Goal: Information Seeking & Learning: Find specific fact

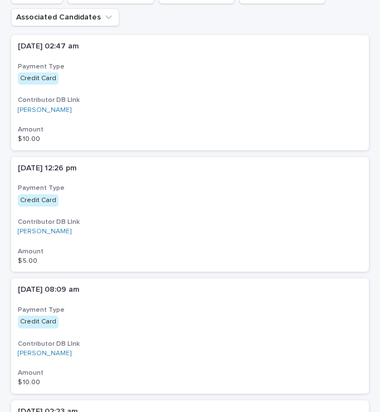
scroll to position [421, 0]
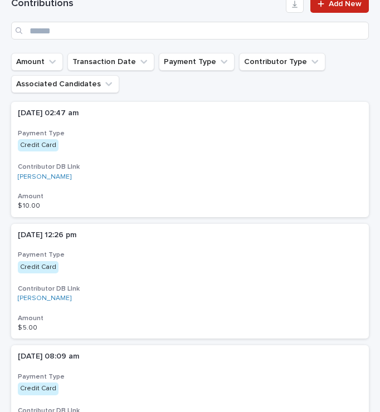
scroll to position [380, 0]
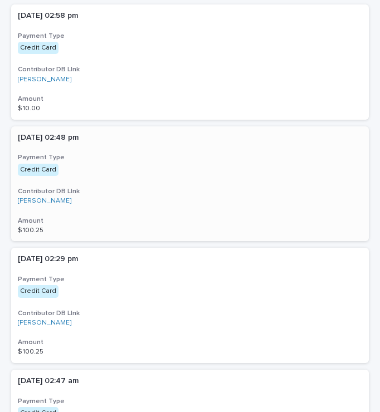
scroll to position [467, 0]
click at [38, 79] on link "[PERSON_NAME]" at bounding box center [44, 79] width 53 height 8
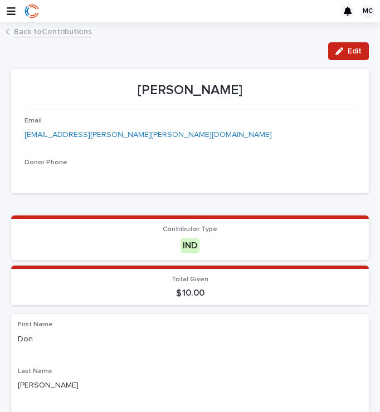
scroll to position [17, 0]
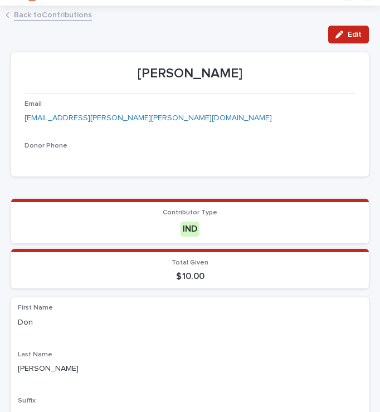
click at [33, 17] on link "Back to Contributions" at bounding box center [53, 14] width 78 height 13
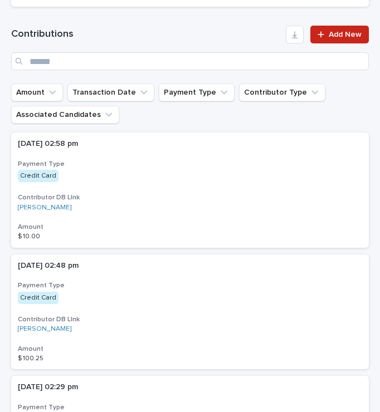
scroll to position [338, 0]
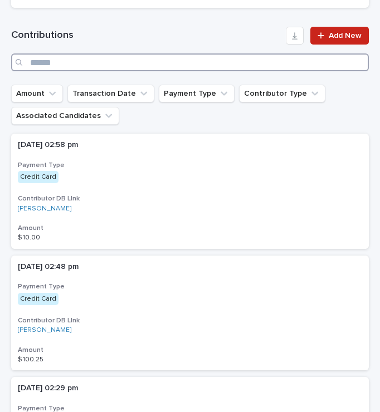
click at [185, 61] on input "Search" at bounding box center [190, 62] width 358 height 18
type input "******"
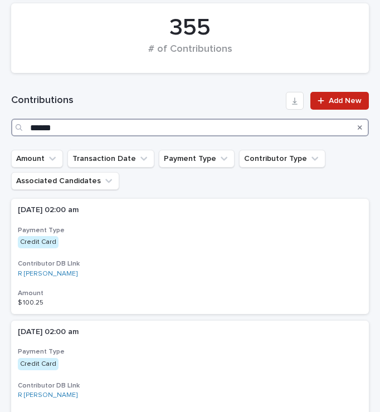
scroll to position [338, 0]
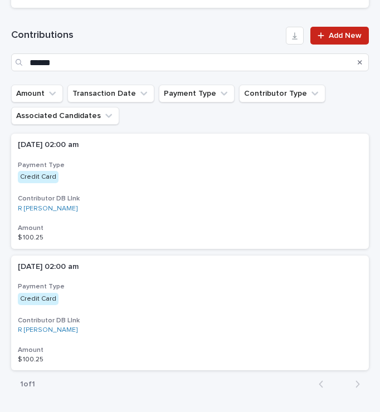
click at [360, 63] on icon "Search" at bounding box center [360, 62] width 4 height 7
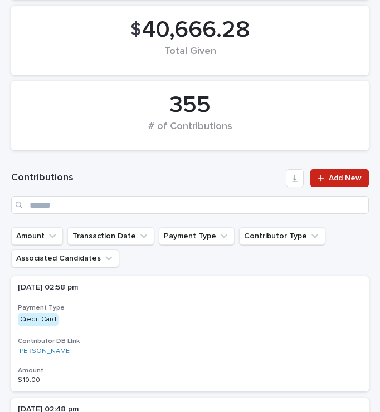
scroll to position [195, 0]
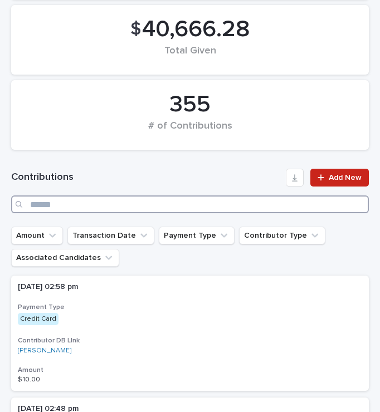
click at [61, 203] on input "Search" at bounding box center [190, 204] width 358 height 18
type input "*****"
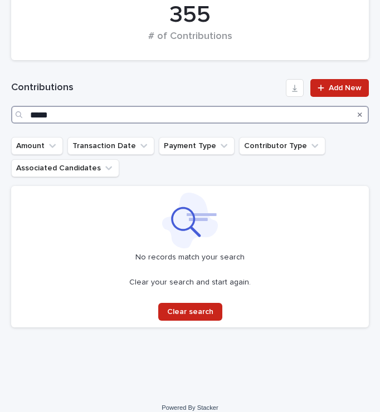
scroll to position [297, 0]
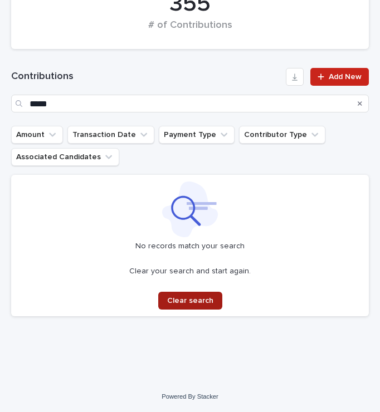
click at [178, 297] on span "Clear search" at bounding box center [190, 301] width 46 height 8
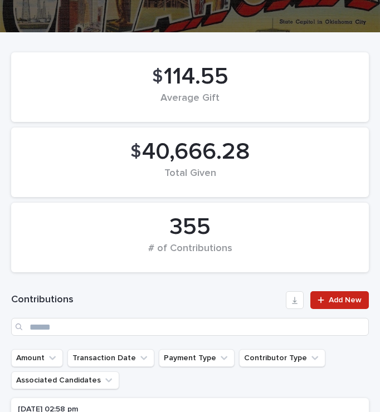
scroll to position [75, 0]
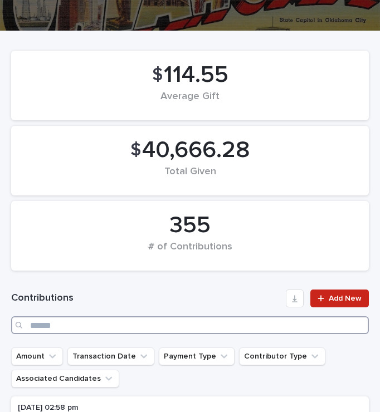
click at [76, 321] on input "Search" at bounding box center [190, 325] width 358 height 18
type input "***"
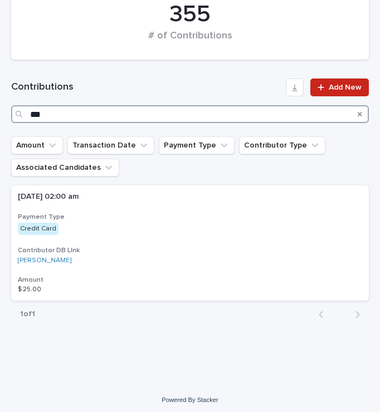
scroll to position [286, 0]
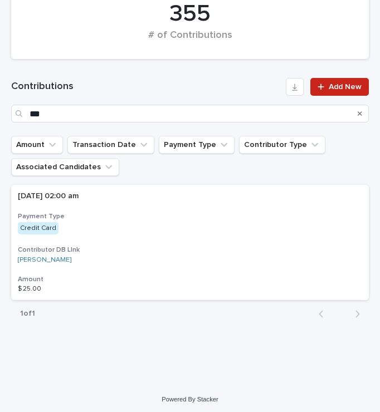
click at [363, 115] on div "Search" at bounding box center [360, 114] width 18 height 18
click at [360, 113] on icon "Search" at bounding box center [360, 113] width 4 height 7
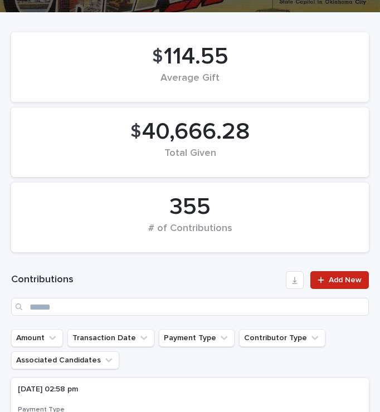
scroll to position [62, 0]
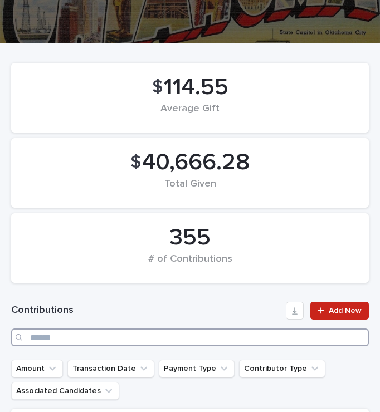
click at [160, 336] on input "Search" at bounding box center [190, 338] width 358 height 18
type input "*****"
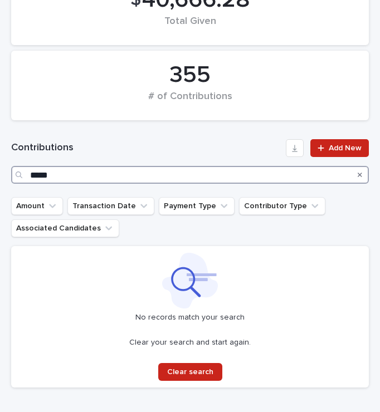
scroll to position [228, 0]
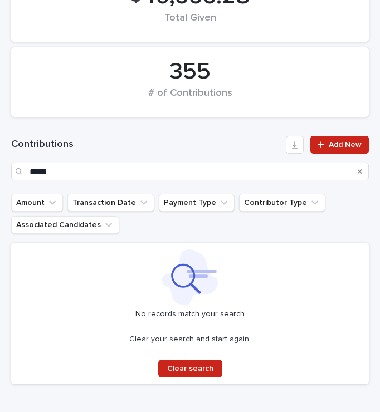
click at [359, 171] on icon "Search" at bounding box center [360, 171] width 4 height 4
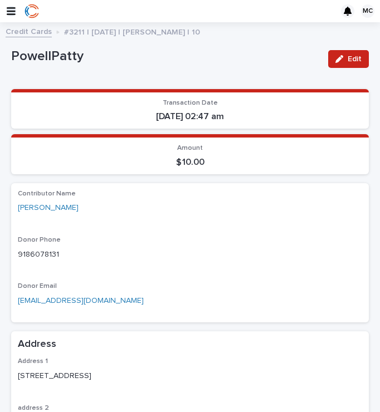
click at [13, 9] on icon "button" at bounding box center [11, 11] width 9 height 10
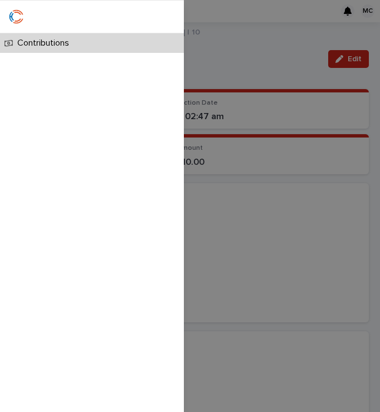
click at [39, 40] on p "Contributions" at bounding box center [45, 43] width 65 height 11
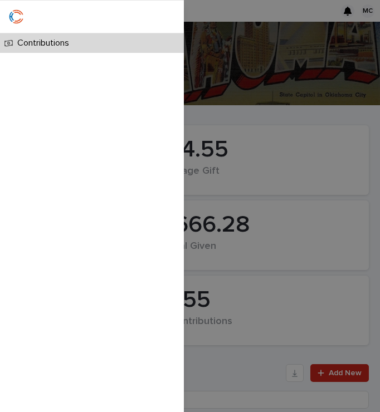
click at [237, 81] on div "Contributions" at bounding box center [190, 206] width 380 height 412
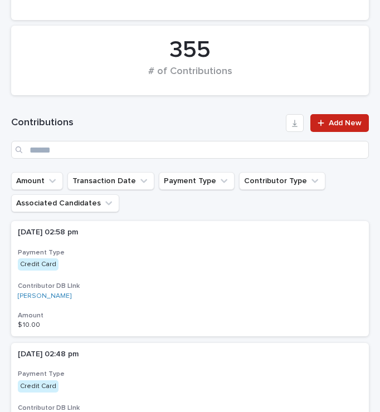
scroll to position [258, 0]
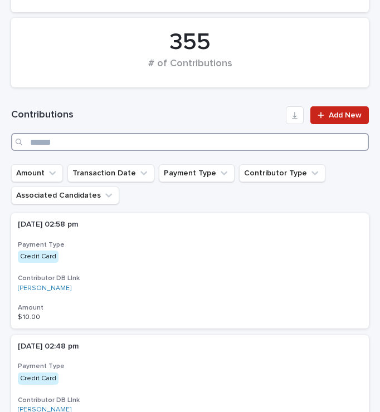
click at [245, 141] on input "Search" at bounding box center [190, 142] width 358 height 18
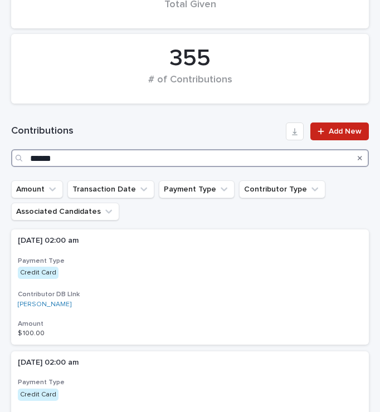
scroll to position [233, 0]
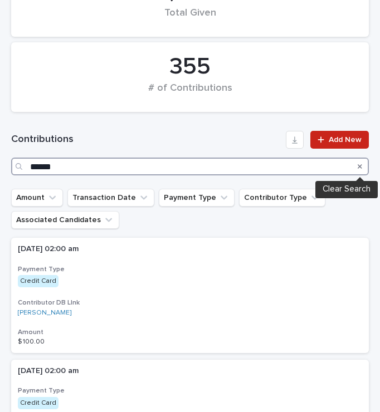
type input "******"
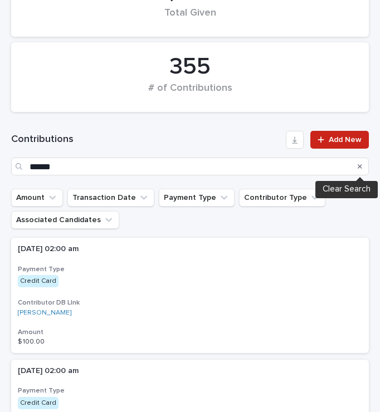
click at [360, 168] on icon "Search" at bounding box center [360, 166] width 4 height 7
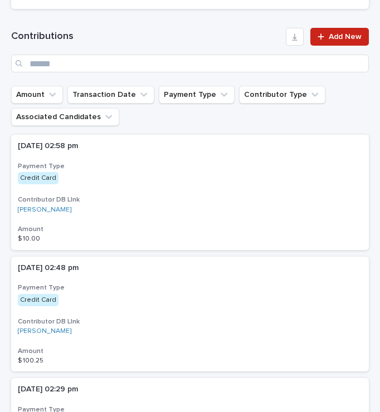
scroll to position [338, 0]
